Goal: Navigation & Orientation: Find specific page/section

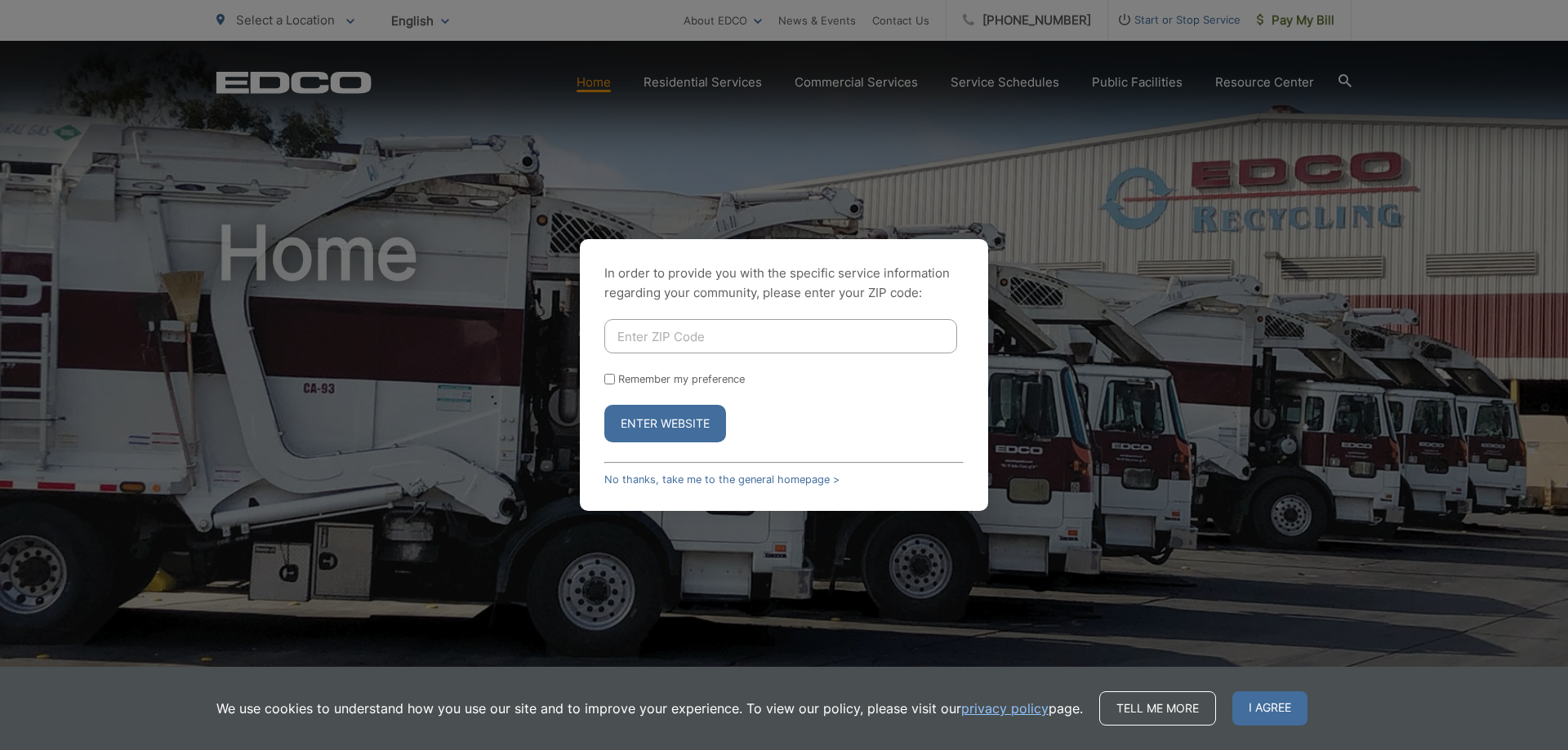
click at [783, 339] on input "Enter ZIP Code" at bounding box center [780, 336] width 353 height 35
type input "92075"
click at [699, 416] on button "Enter Website" at bounding box center [665, 424] width 122 height 38
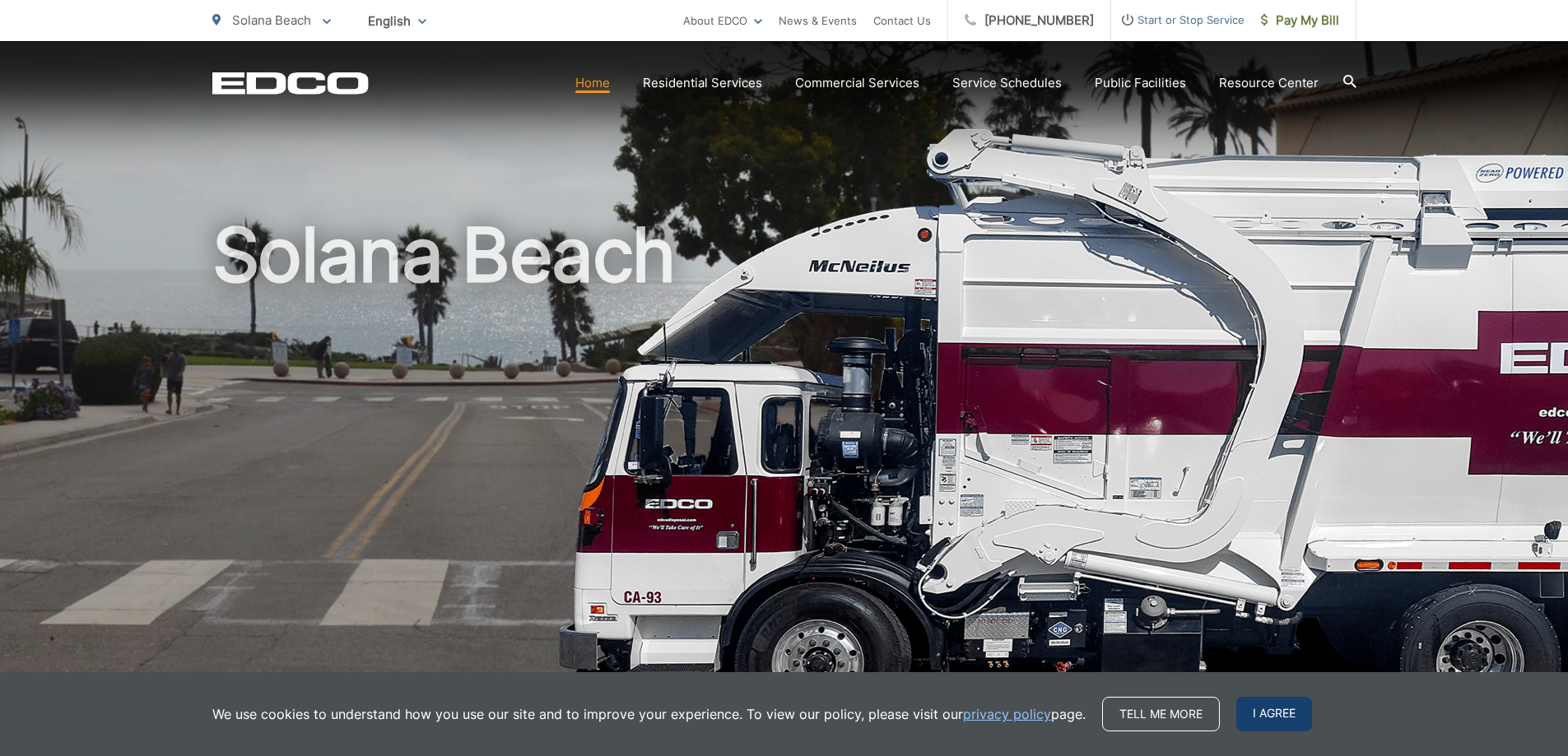
click at [1253, 715] on span "I agree" at bounding box center [1274, 714] width 76 height 35
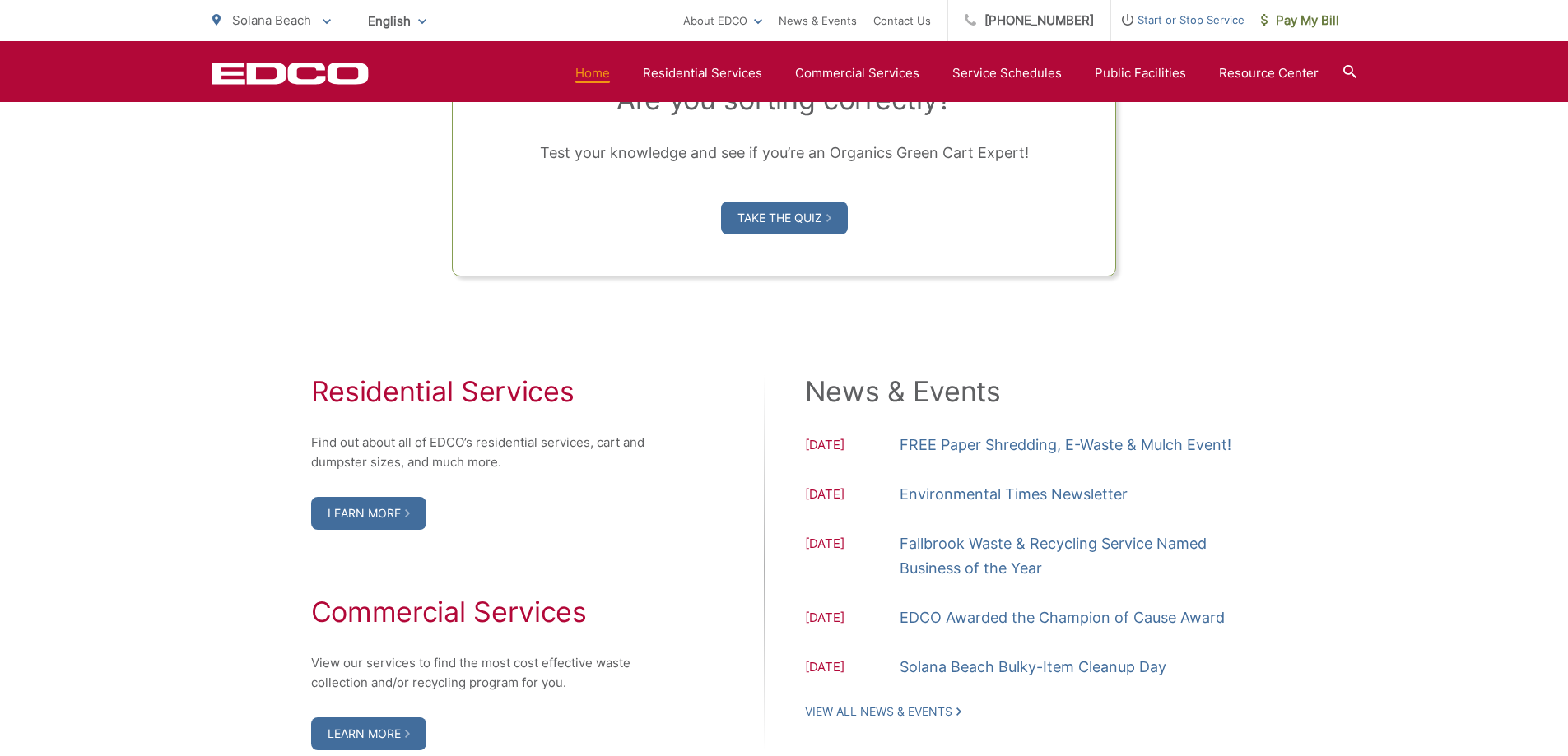
scroll to position [1646, 0]
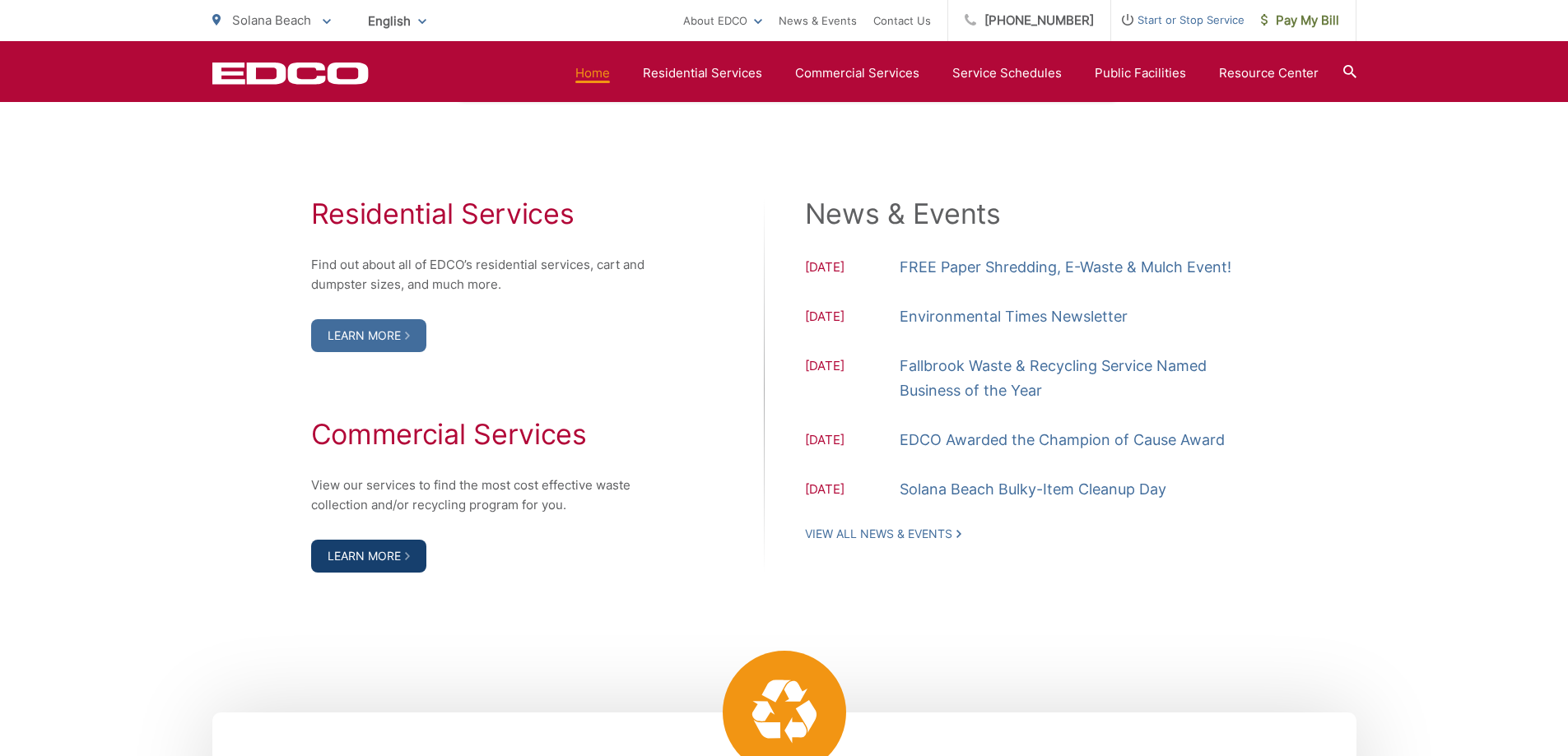
click at [317, 569] on link "Learn More" at bounding box center [369, 556] width 115 height 33
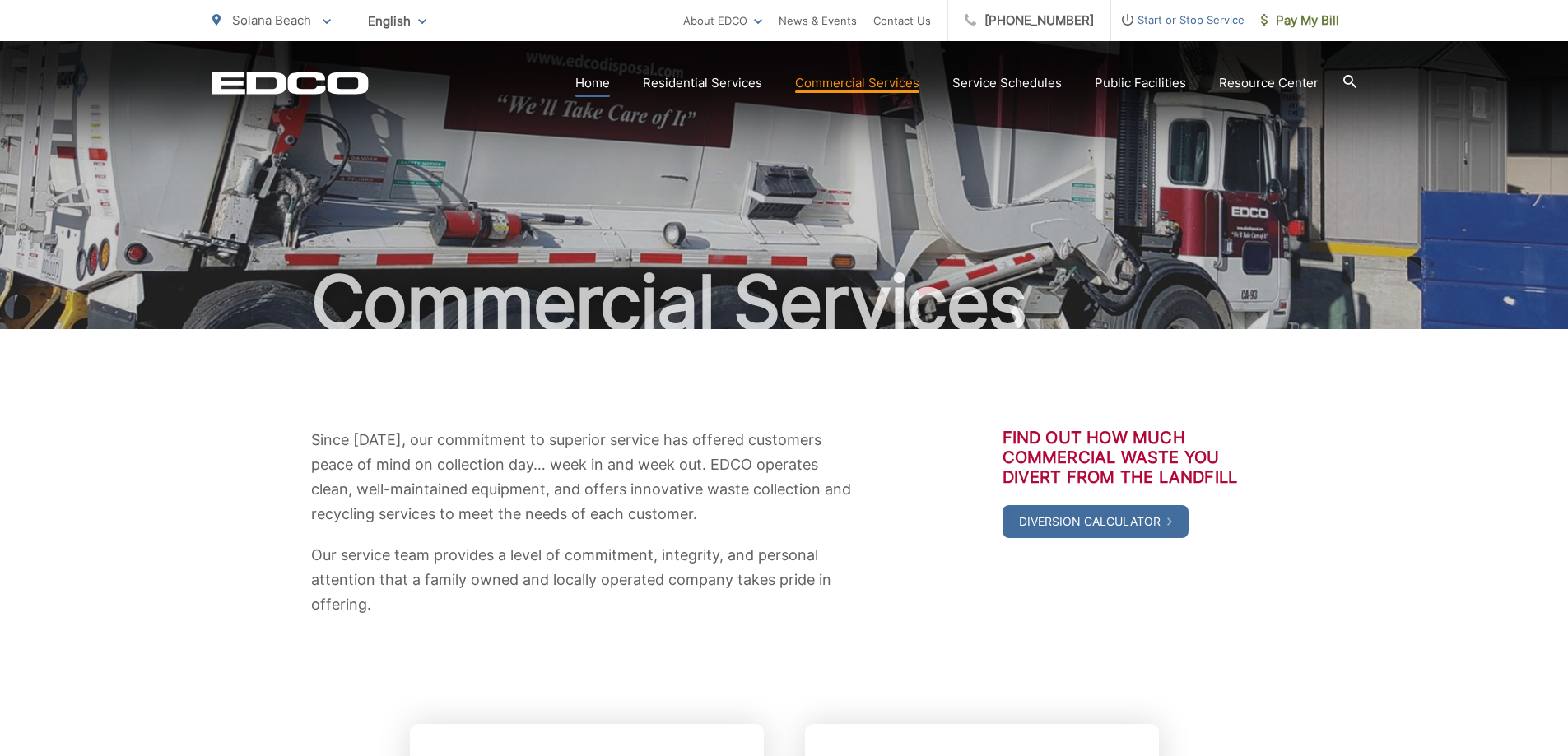
click at [605, 78] on link "Home" at bounding box center [593, 82] width 35 height 20
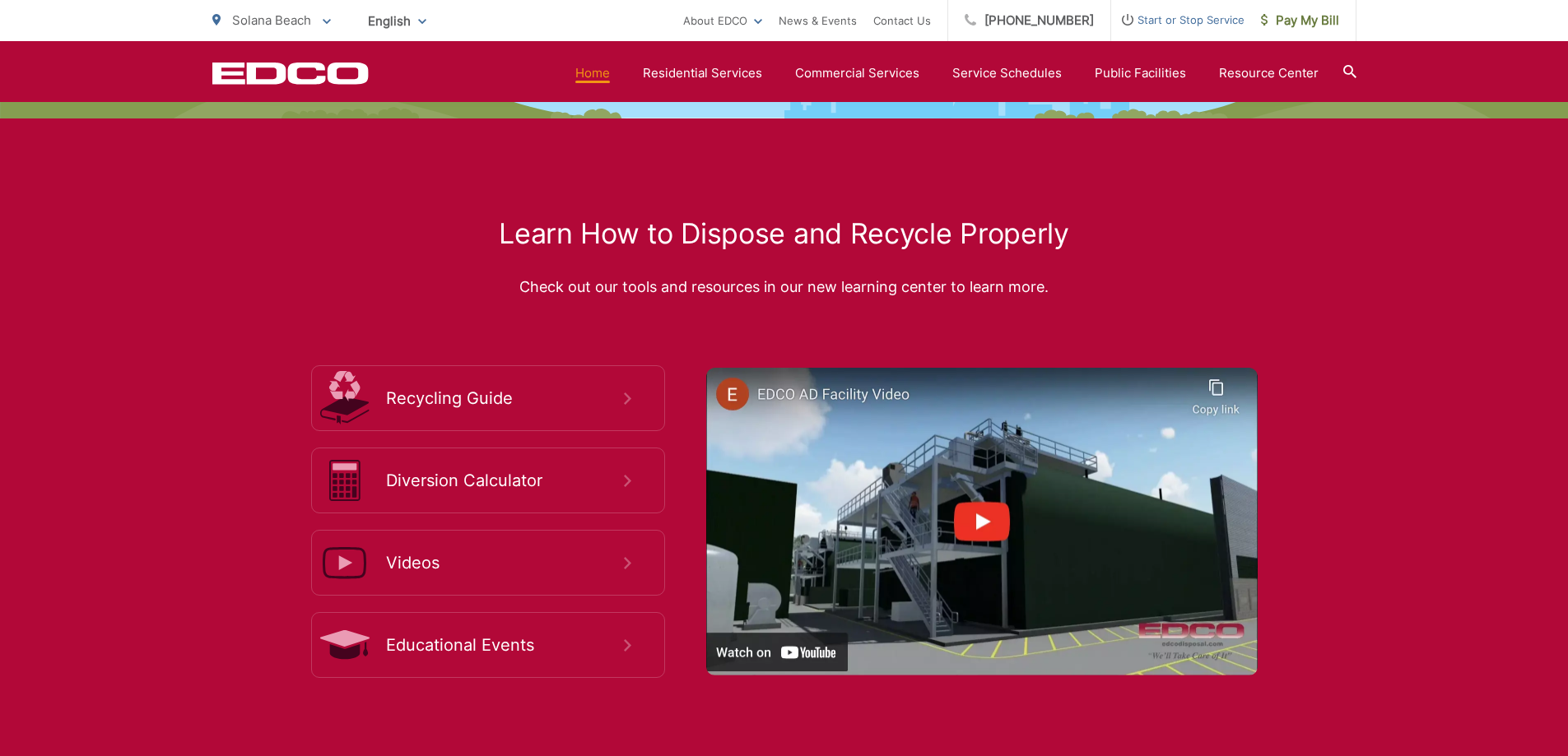
scroll to position [2880, 0]
